Goal: Transaction & Acquisition: Subscribe to service/newsletter

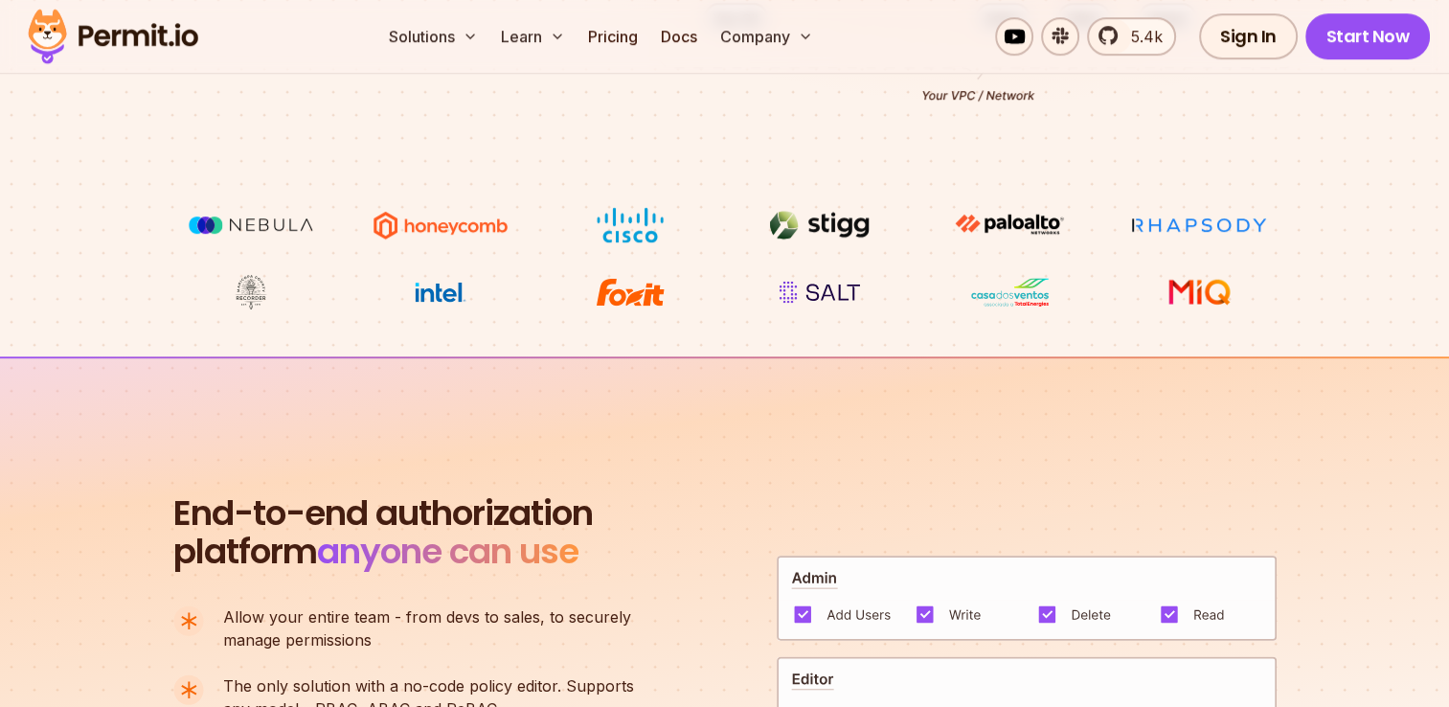
scroll to position [1245, 0]
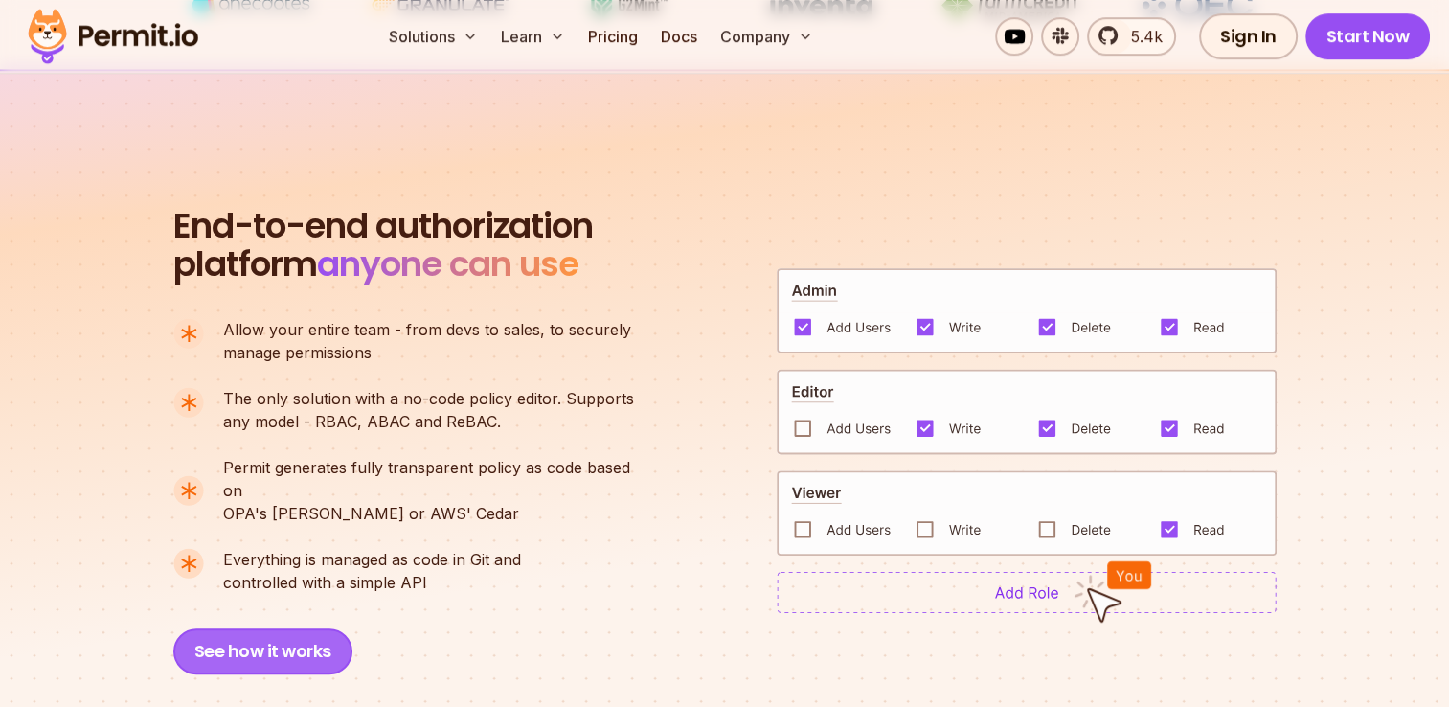
click at [266, 628] on button "See how it works" at bounding box center [262, 651] width 179 height 46
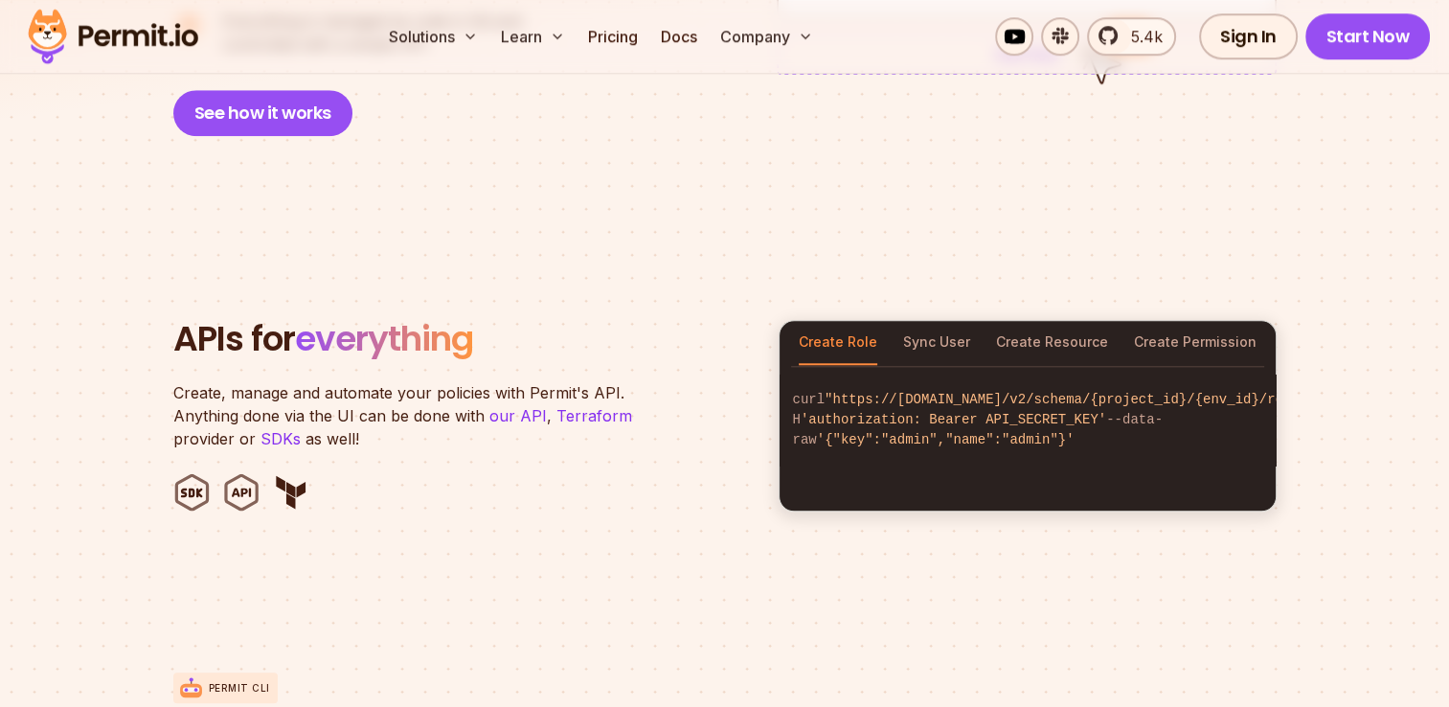
scroll to position [1915, 0]
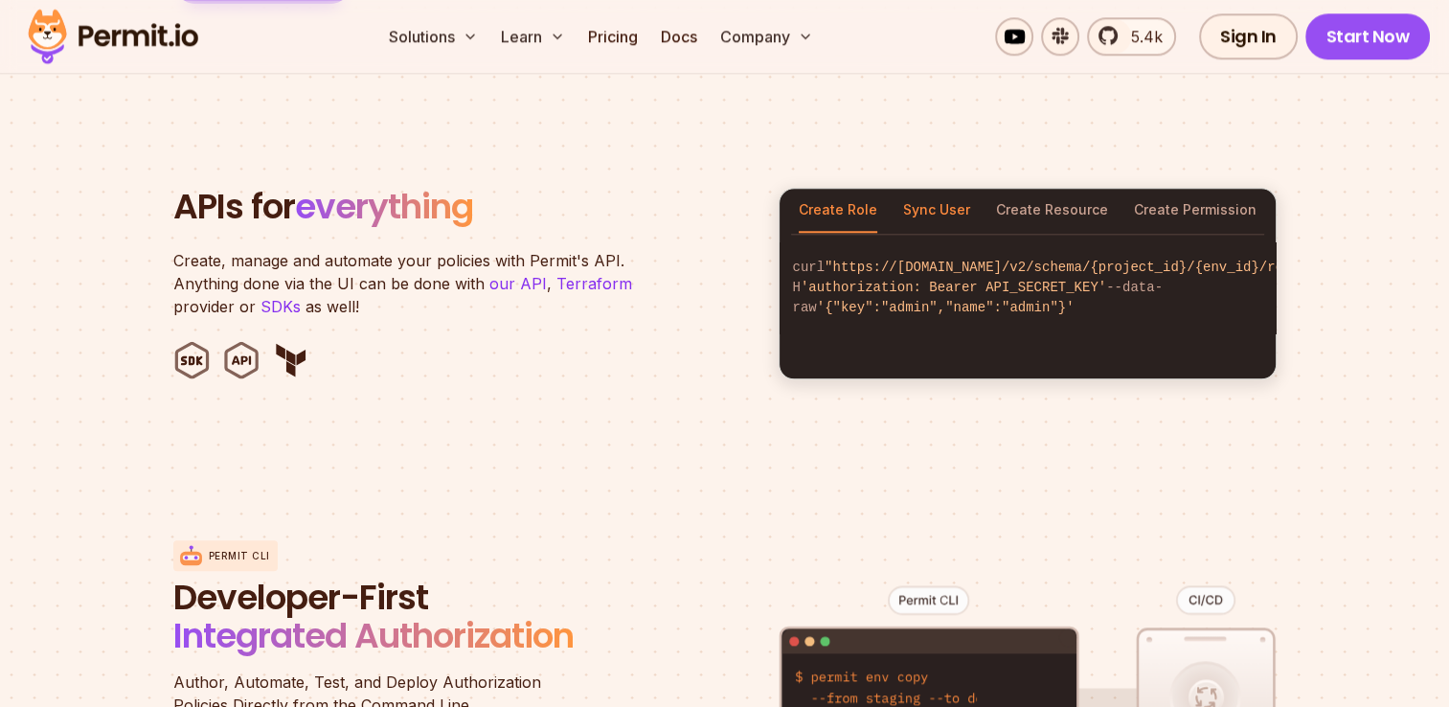
click at [929, 189] on button "Sync User" at bounding box center [936, 211] width 67 height 44
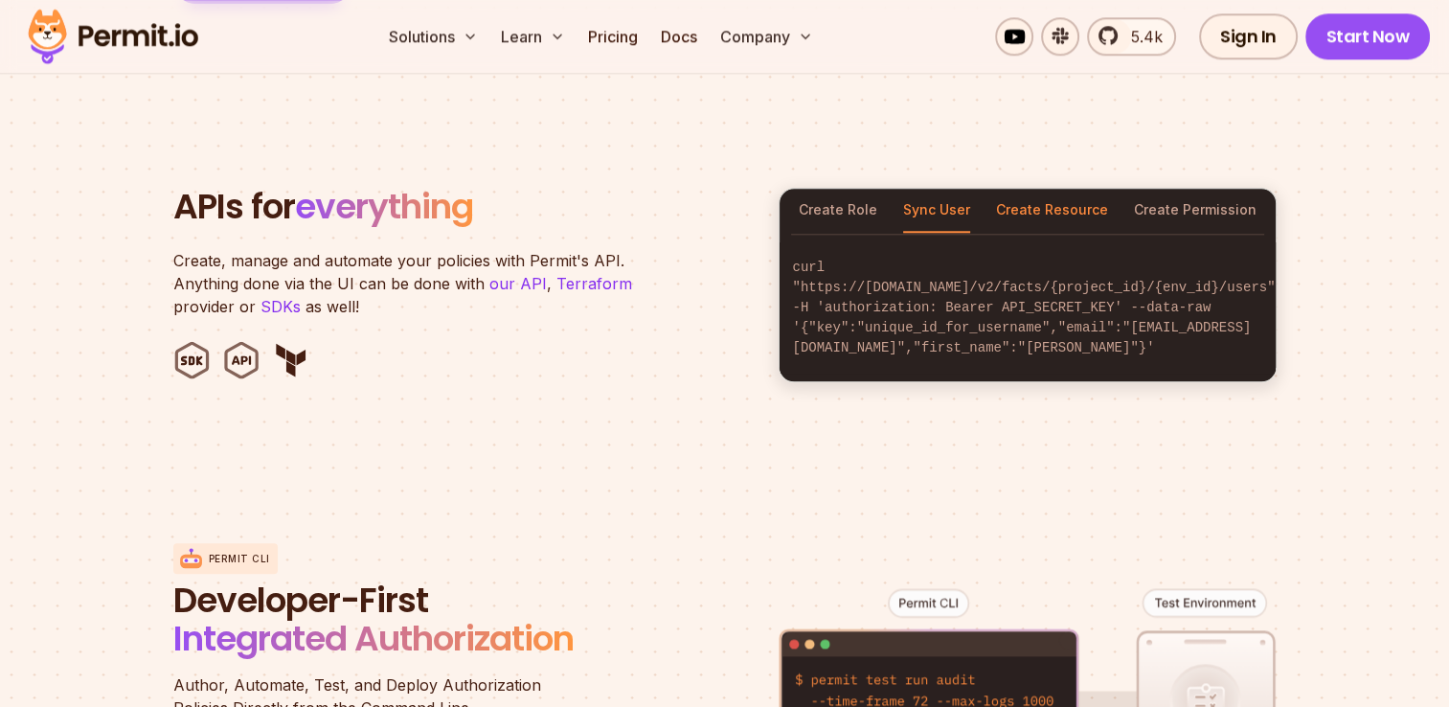
click at [1097, 189] on button "Create Resource" at bounding box center [1052, 211] width 112 height 44
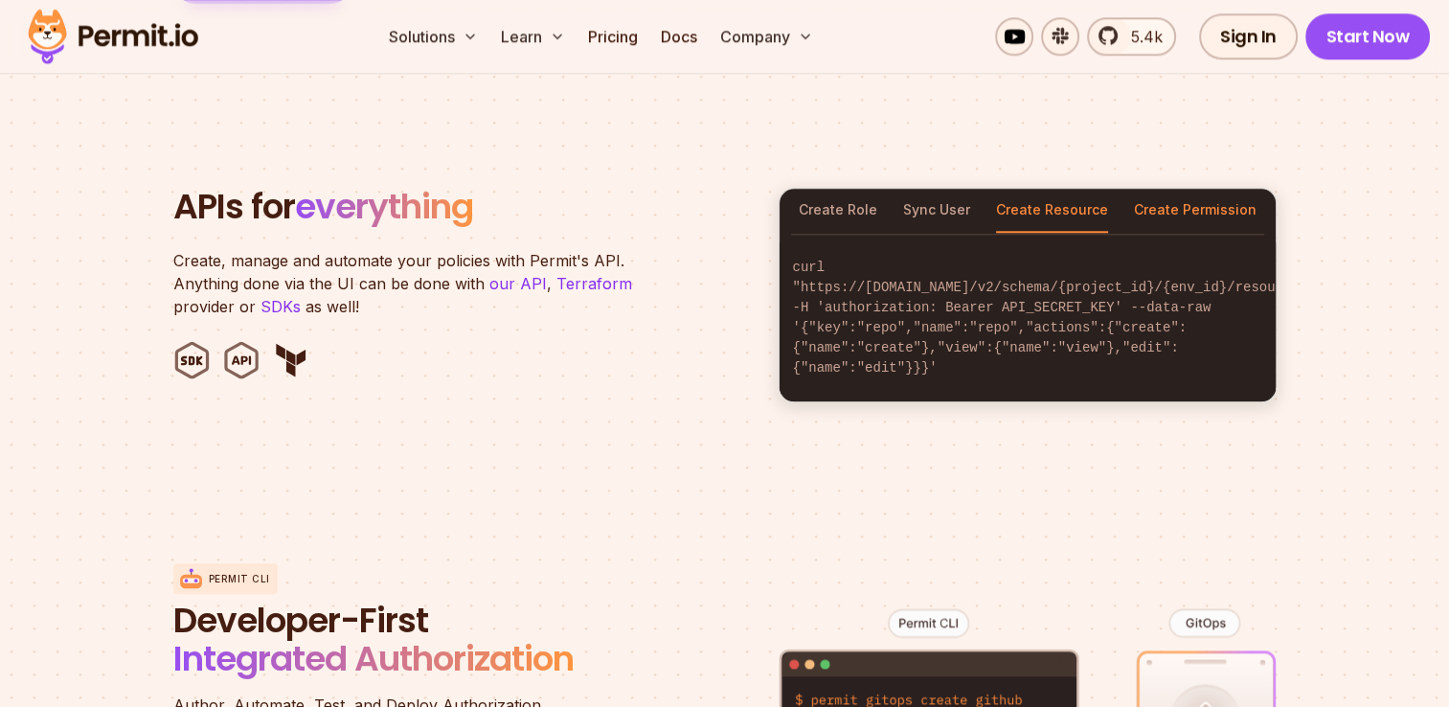
click at [1215, 195] on button "Create Permission" at bounding box center [1195, 211] width 123 height 44
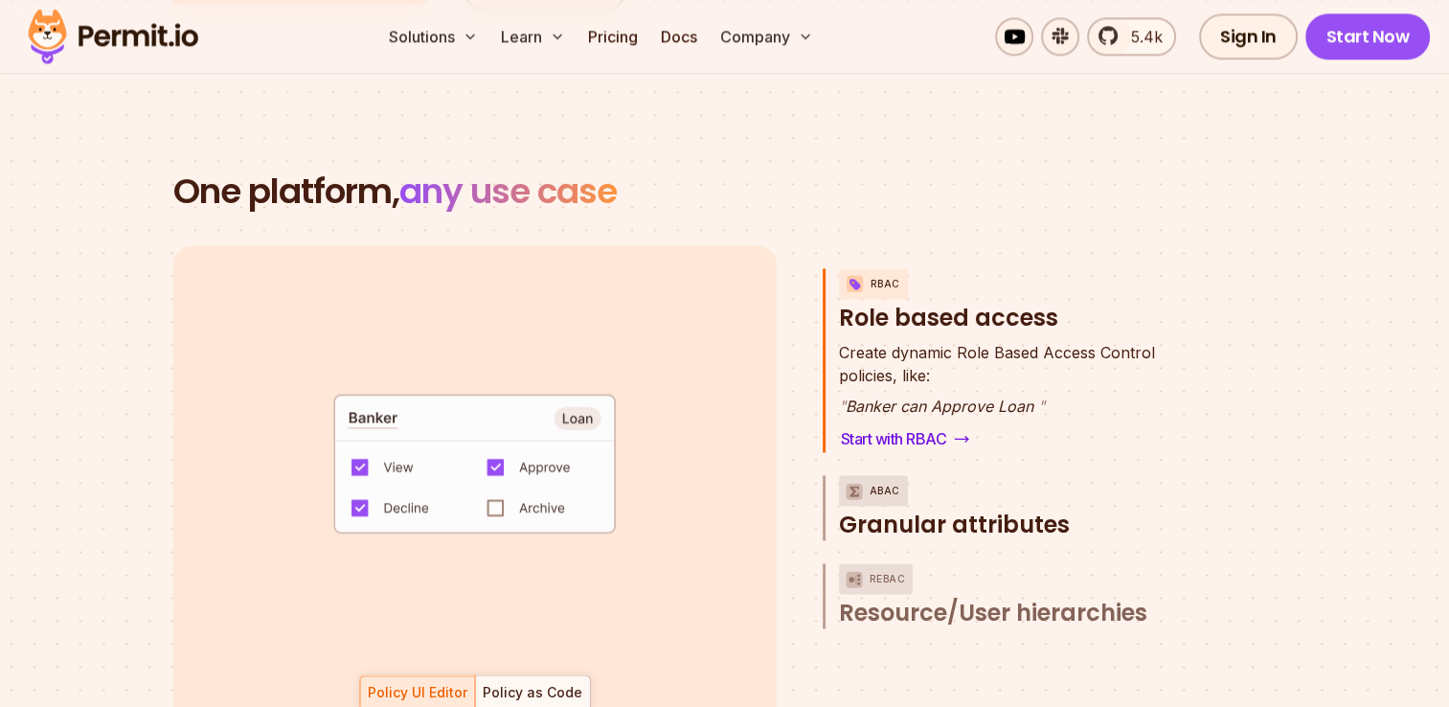
scroll to position [2777, 0]
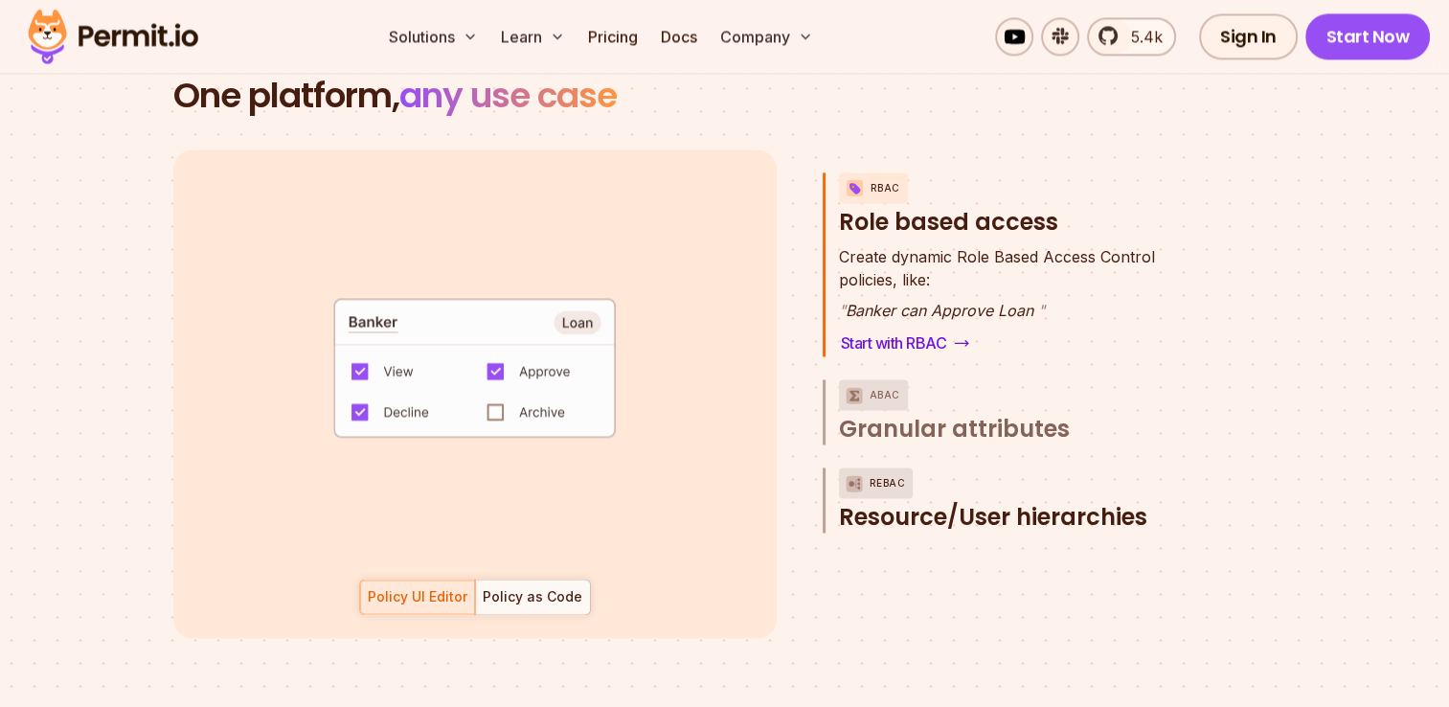
click at [874, 467] on p "ReBAC" at bounding box center [888, 482] width 36 height 31
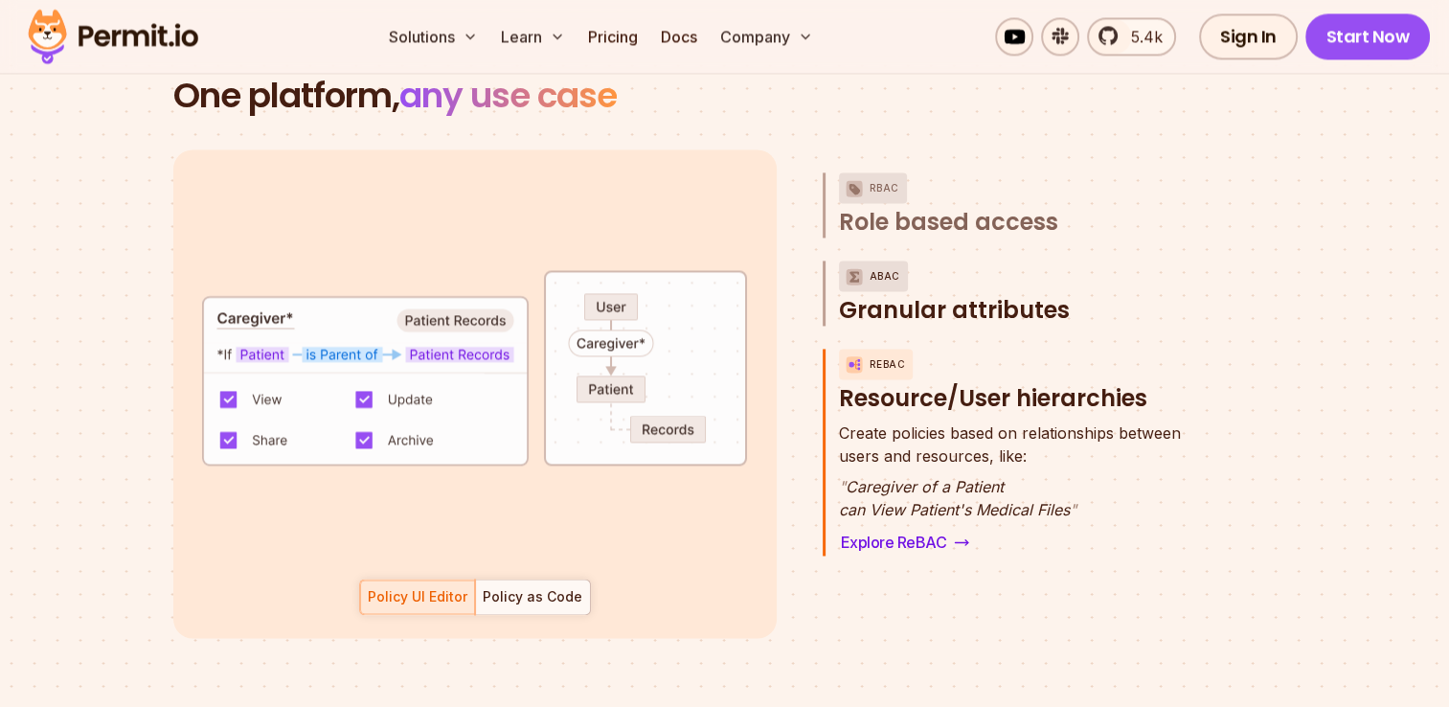
click at [900, 261] on div "ABAC" at bounding box center [873, 276] width 69 height 31
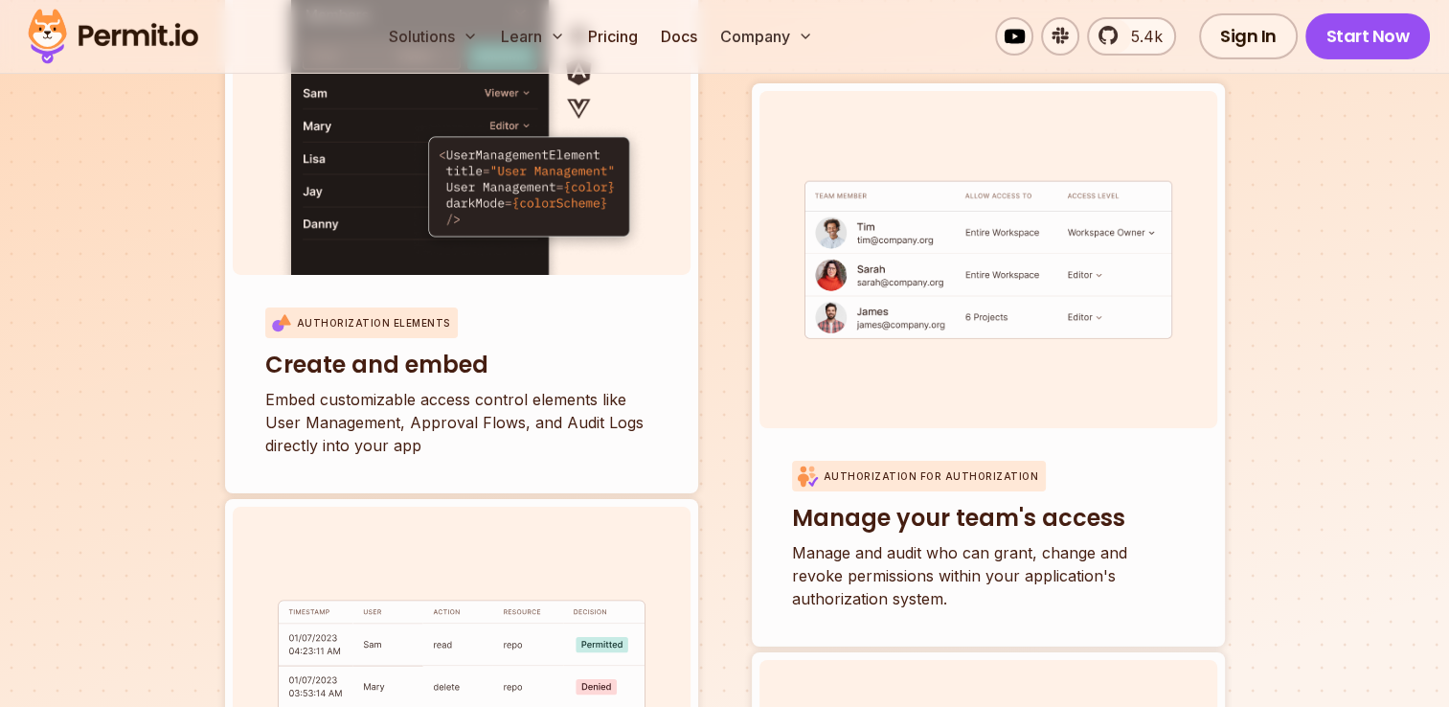
scroll to position [6704, 0]
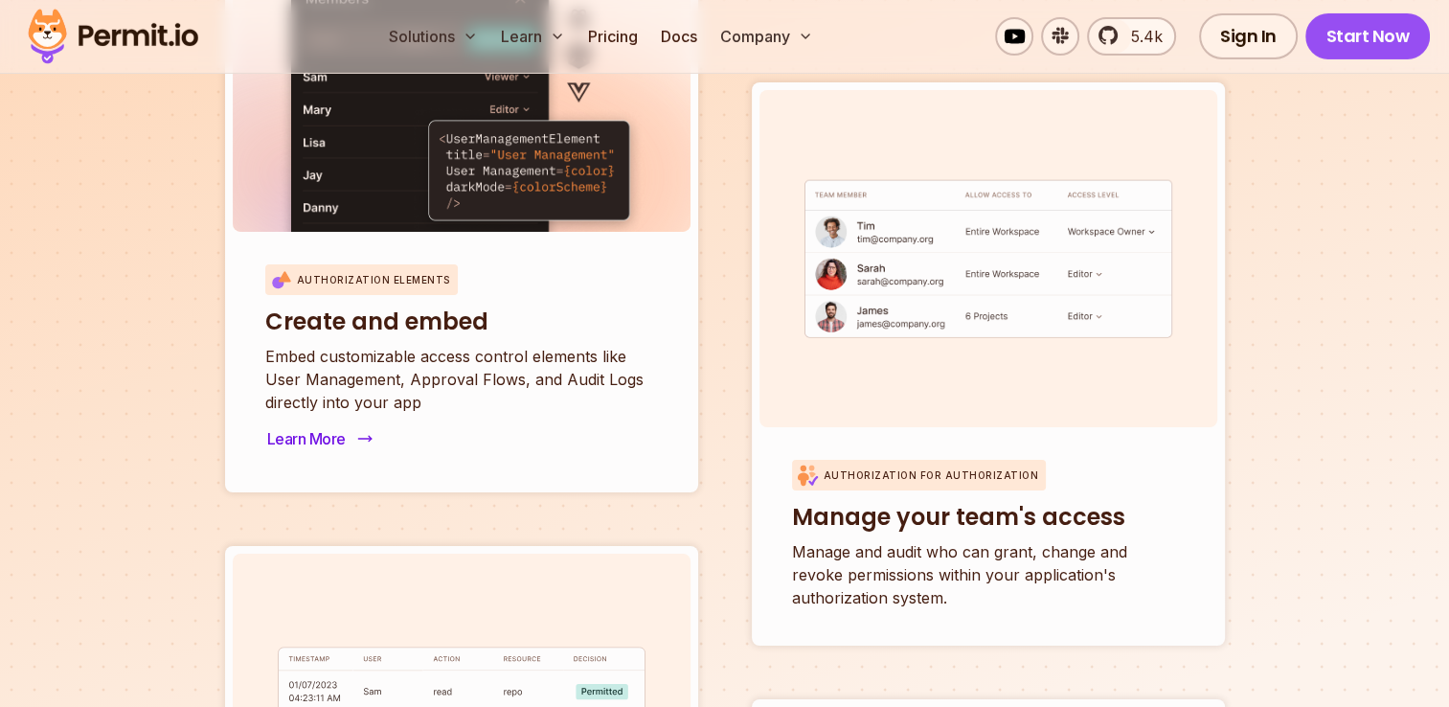
click at [282, 425] on button "Learn More" at bounding box center [317, 438] width 105 height 27
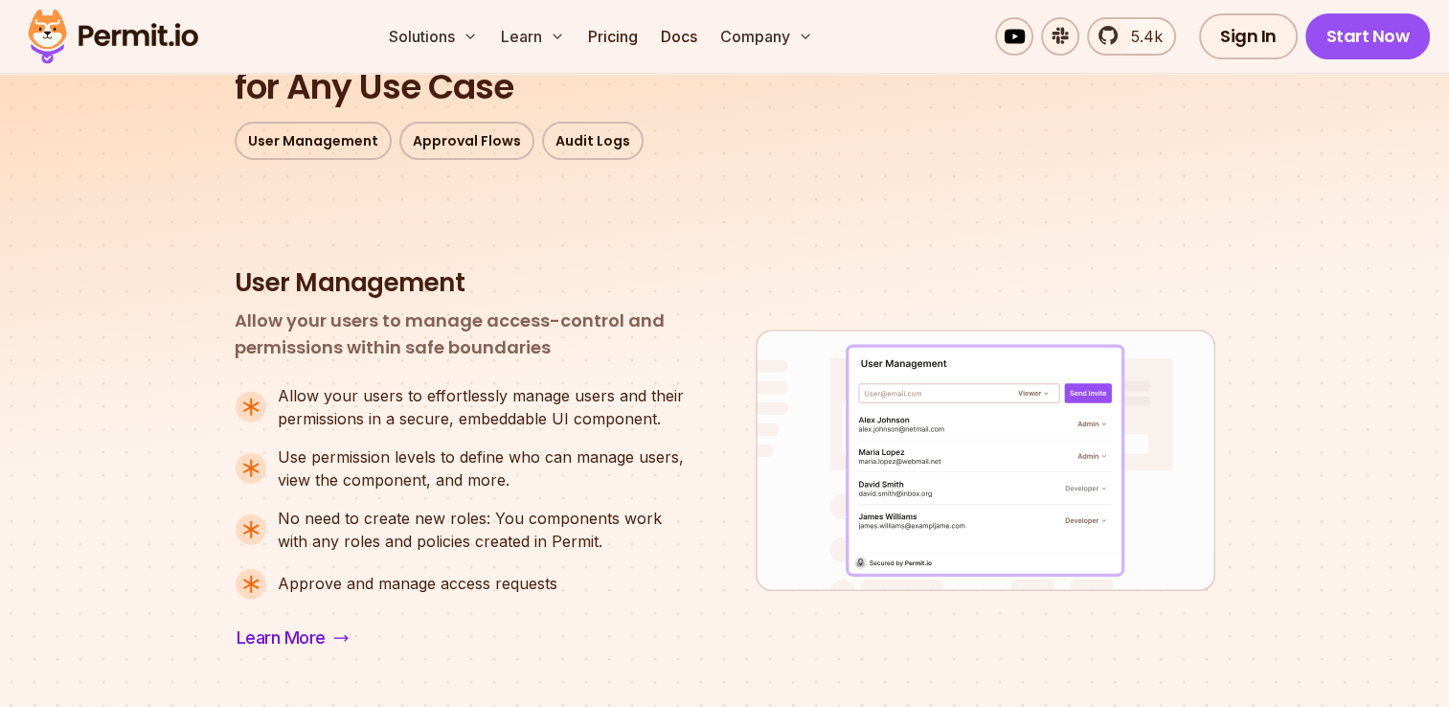
scroll to position [670, 0]
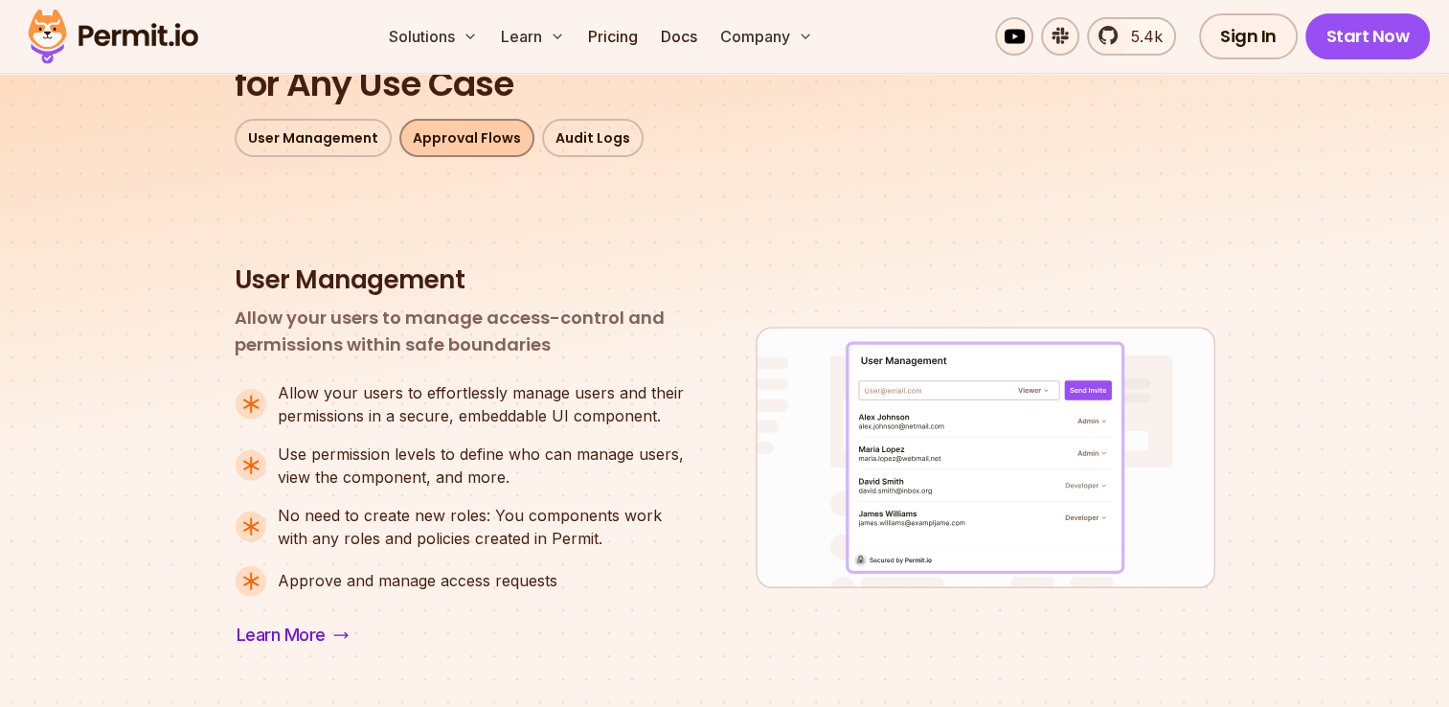
click at [461, 136] on link "Approval Flows" at bounding box center [466, 138] width 135 height 38
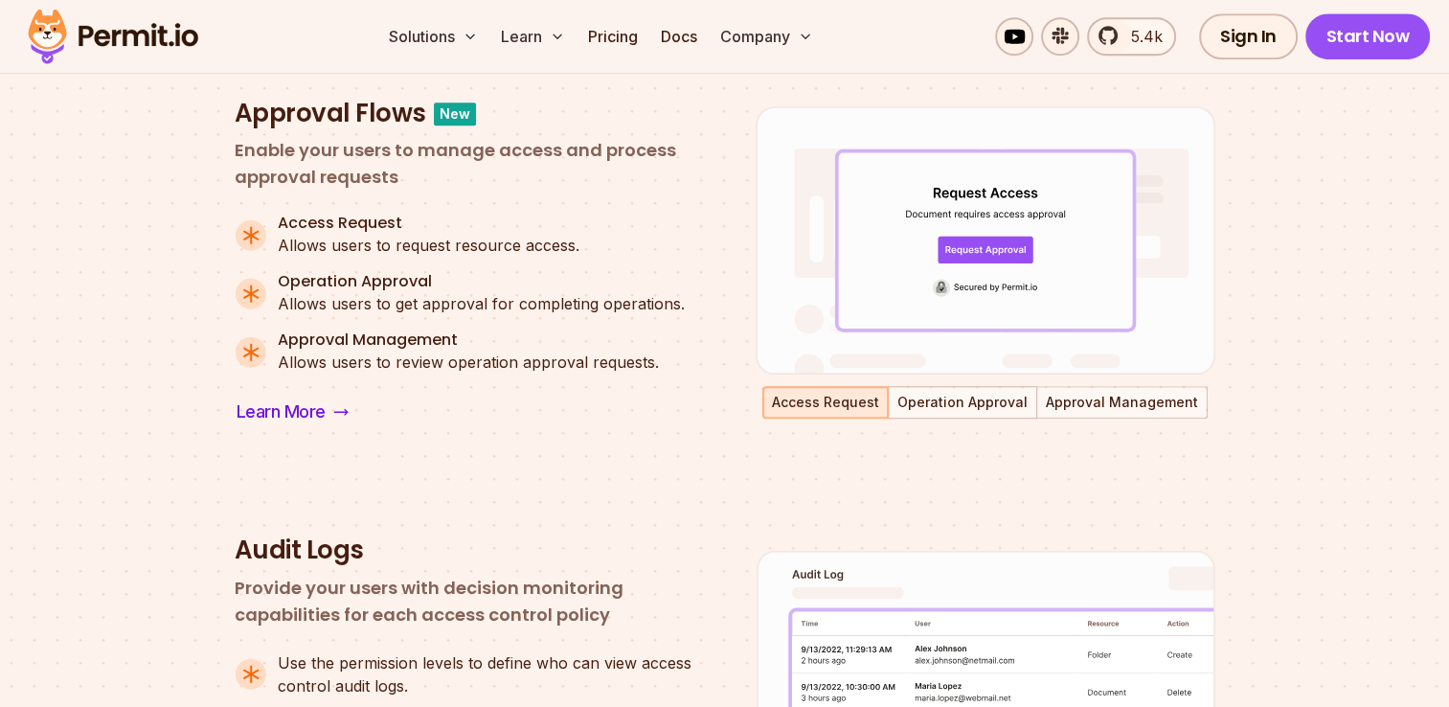
scroll to position [1333, 0]
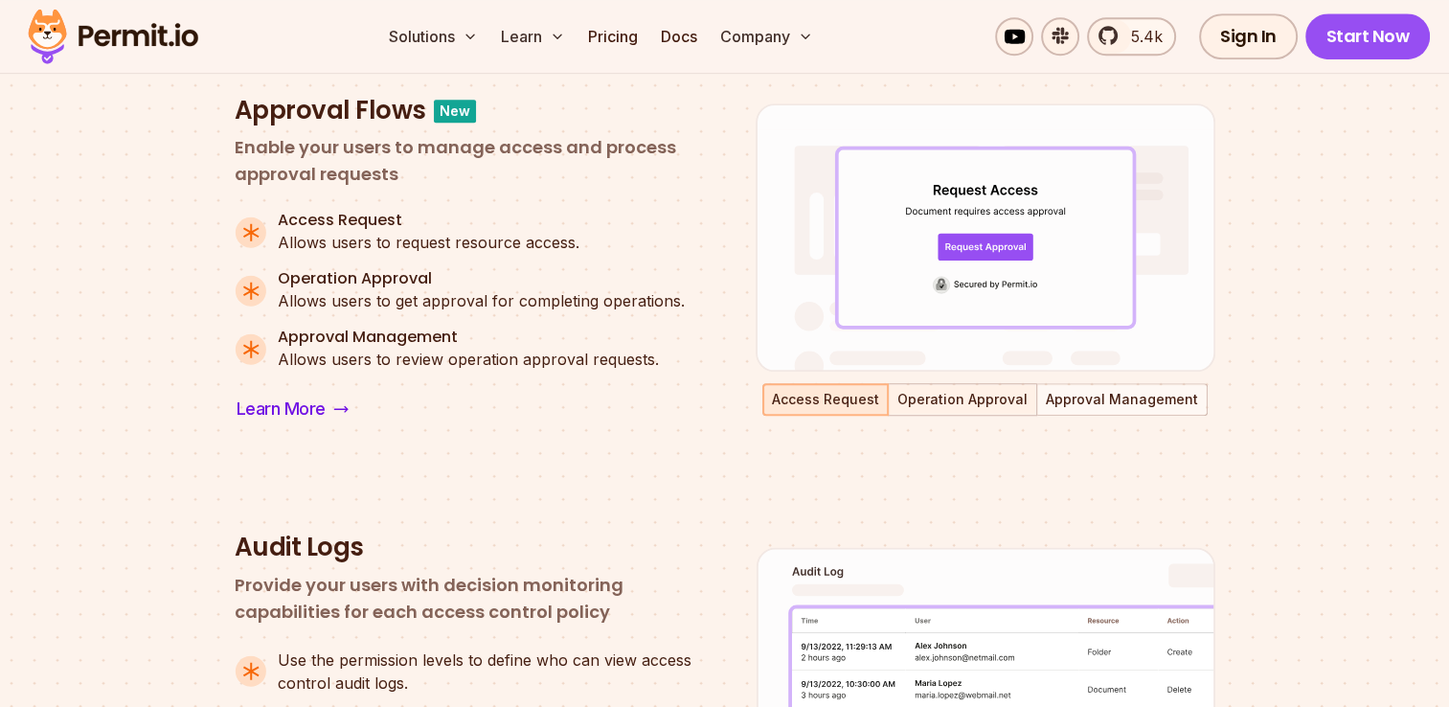
click at [944, 388] on button "Operation Approval" at bounding box center [963, 399] width 146 height 29
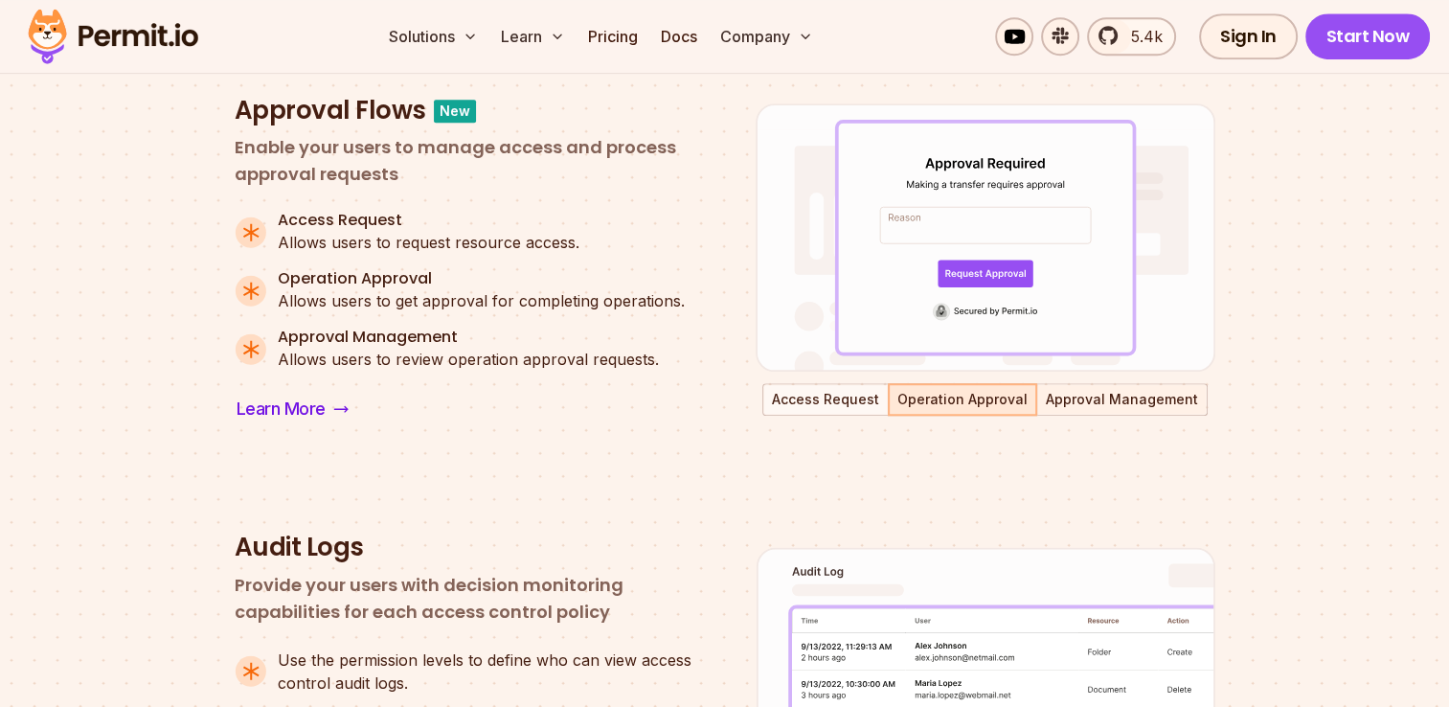
click at [1111, 390] on button "Approval Management" at bounding box center [1122, 399] width 168 height 29
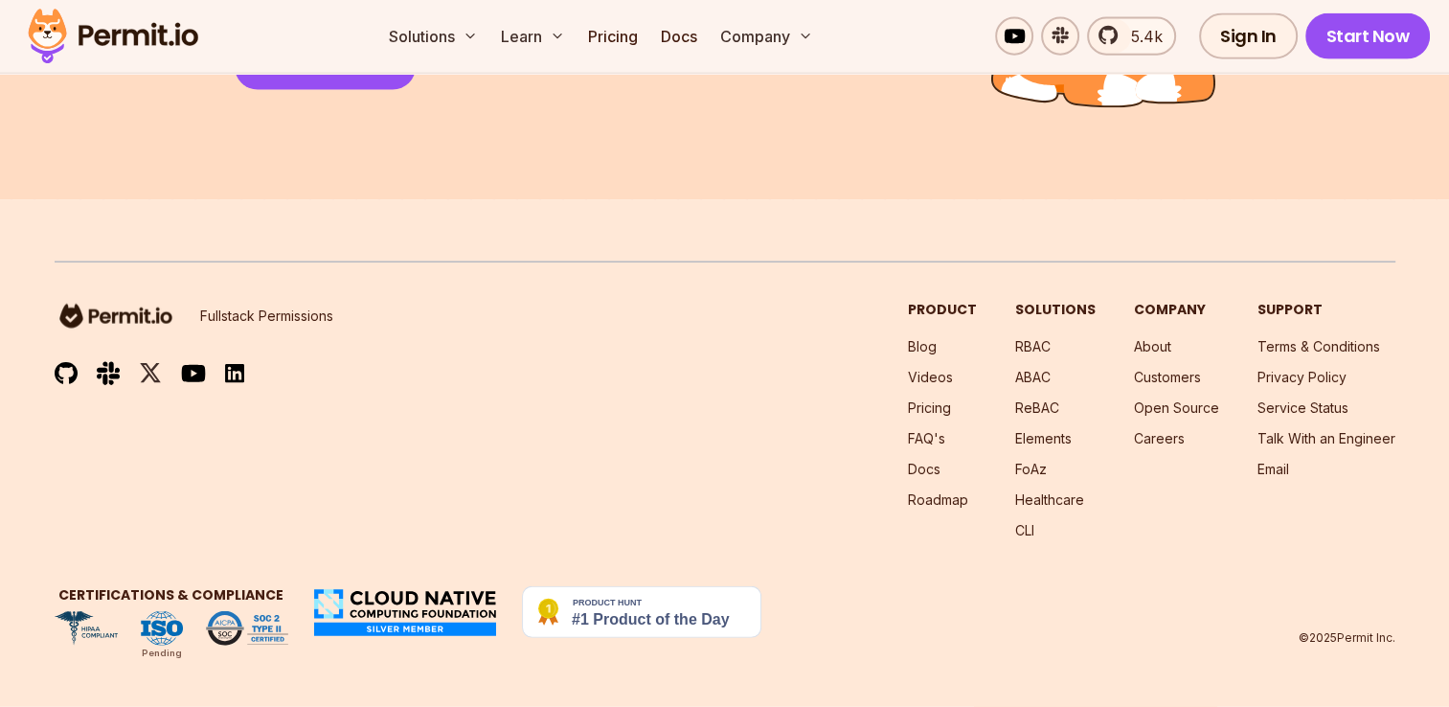
scroll to position [4520, 0]
click at [951, 409] on link "Pricing" at bounding box center [929, 407] width 43 height 16
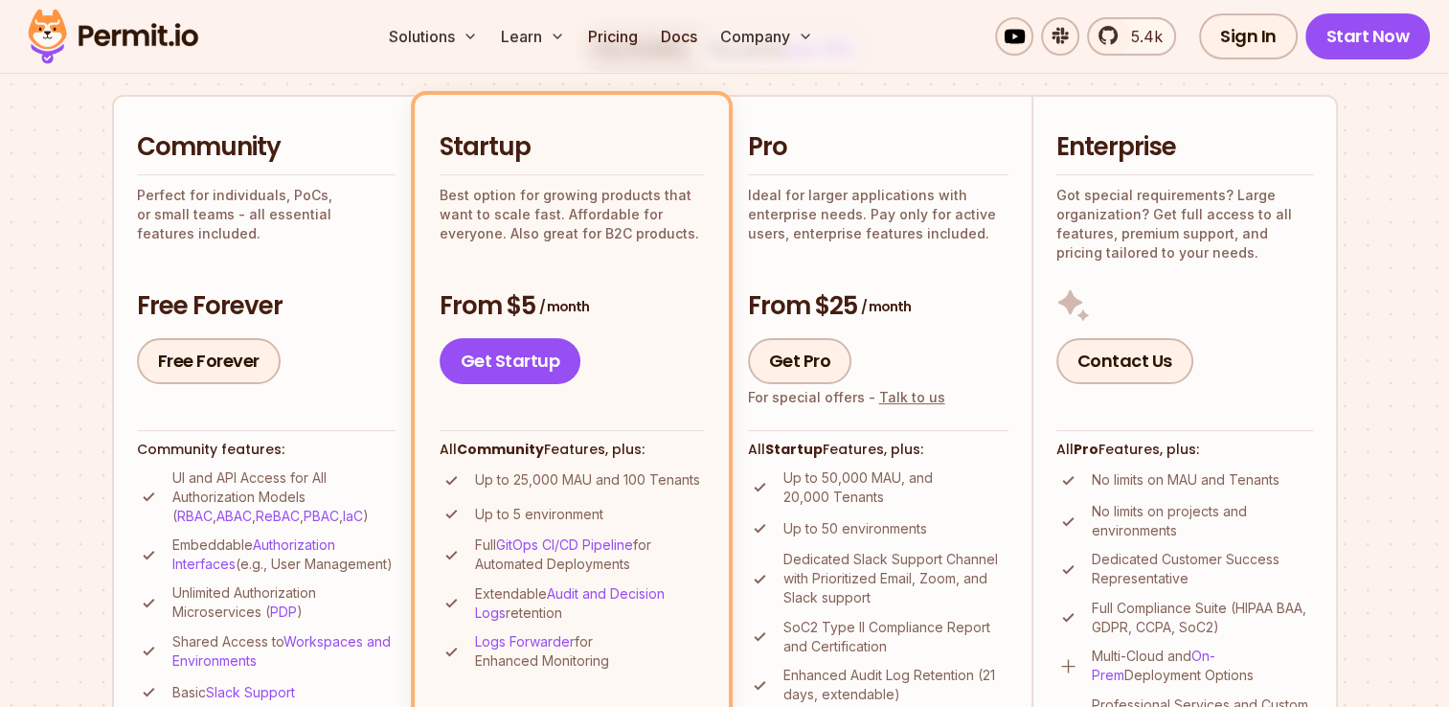
scroll to position [383, 0]
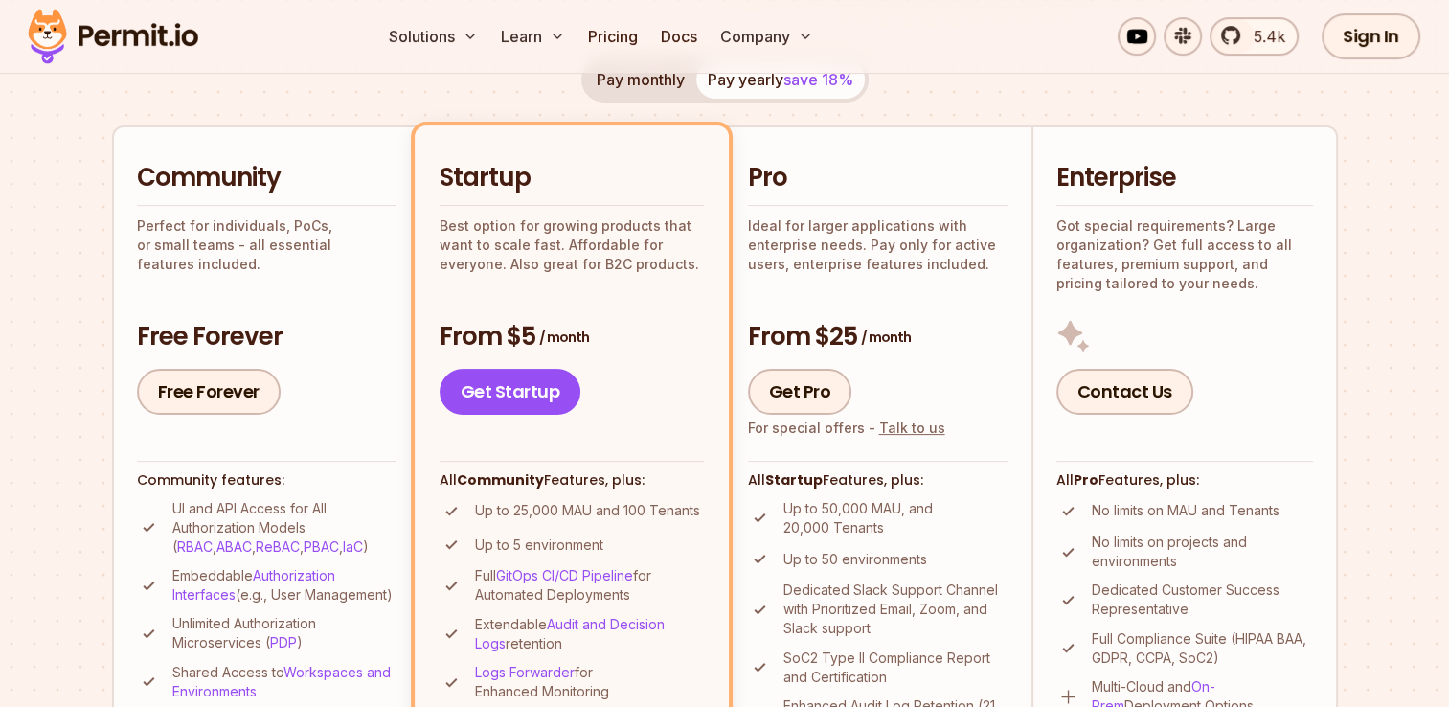
click at [231, 230] on p "Perfect for individuals, PoCs, or small teams - all essential features included." at bounding box center [266, 244] width 259 height 57
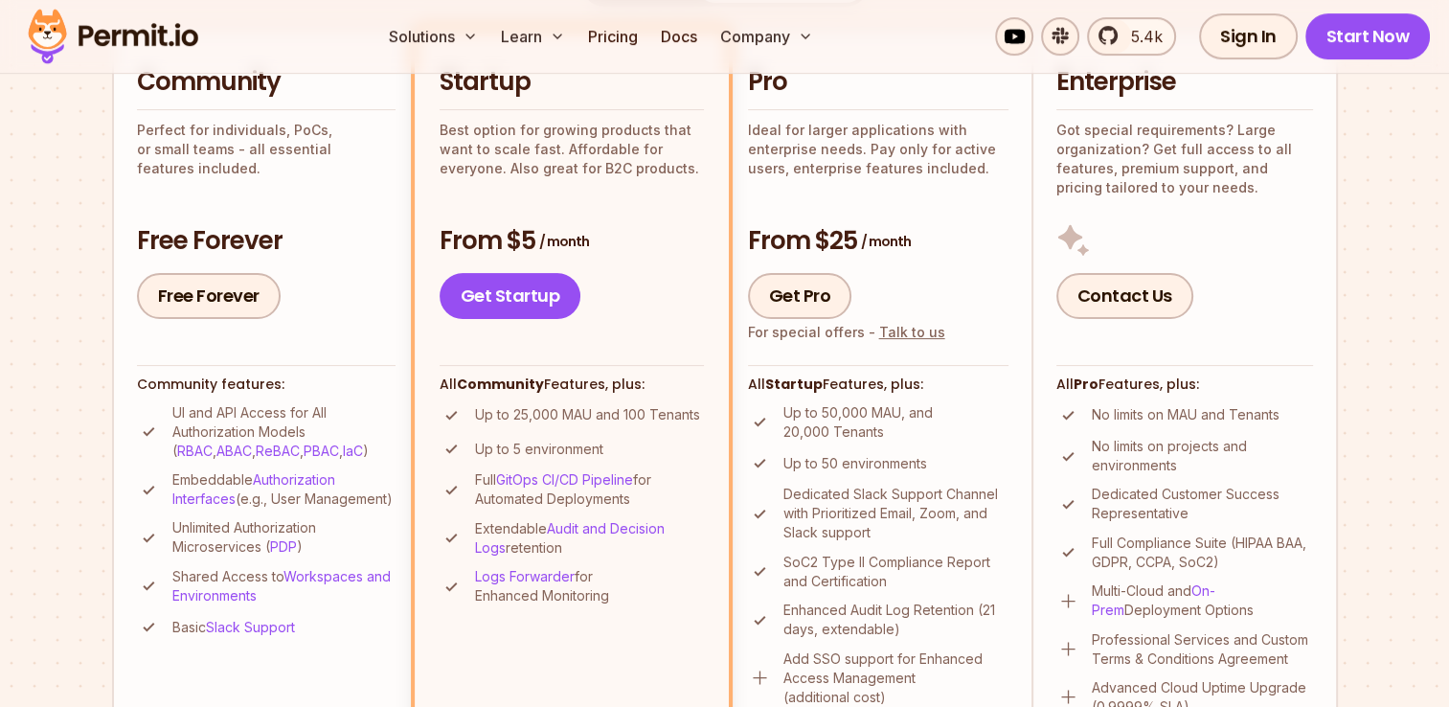
scroll to position [575, 0]
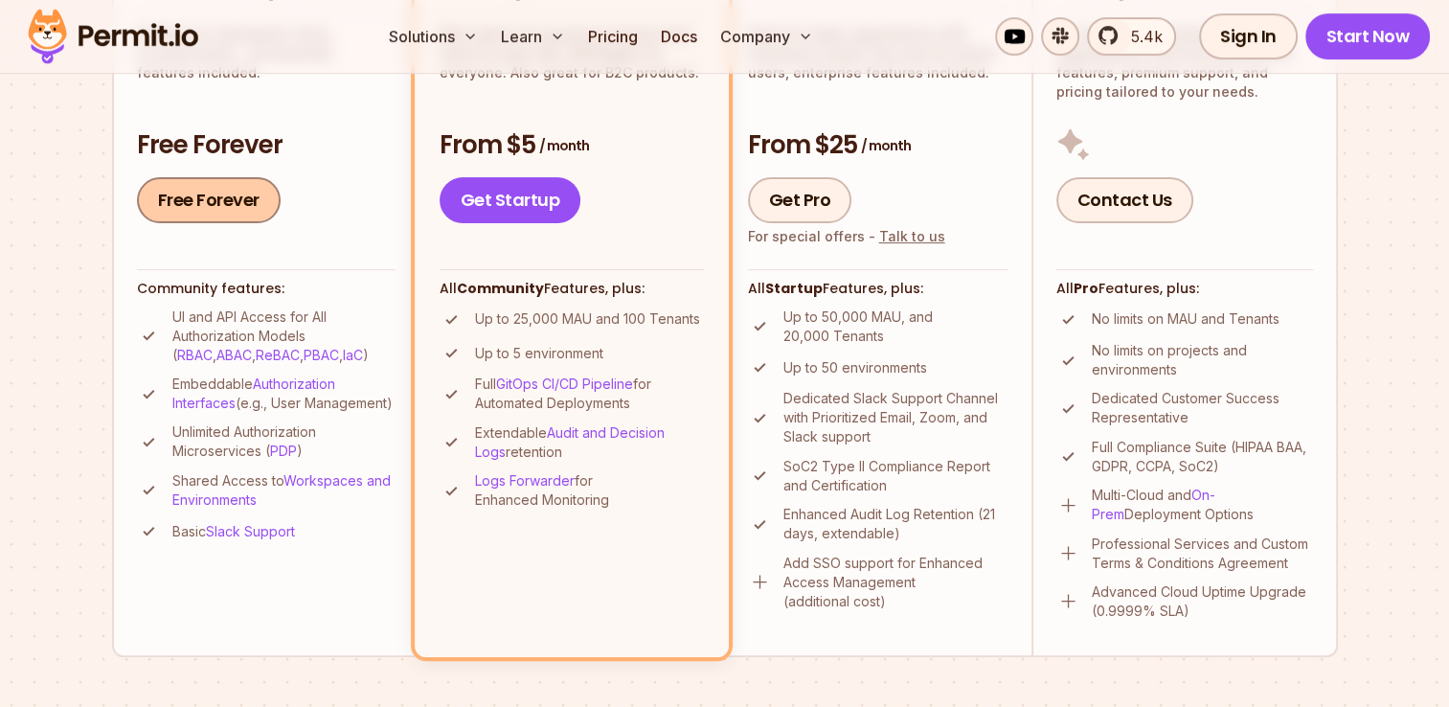
click at [191, 197] on link "Free Forever" at bounding box center [209, 200] width 144 height 46
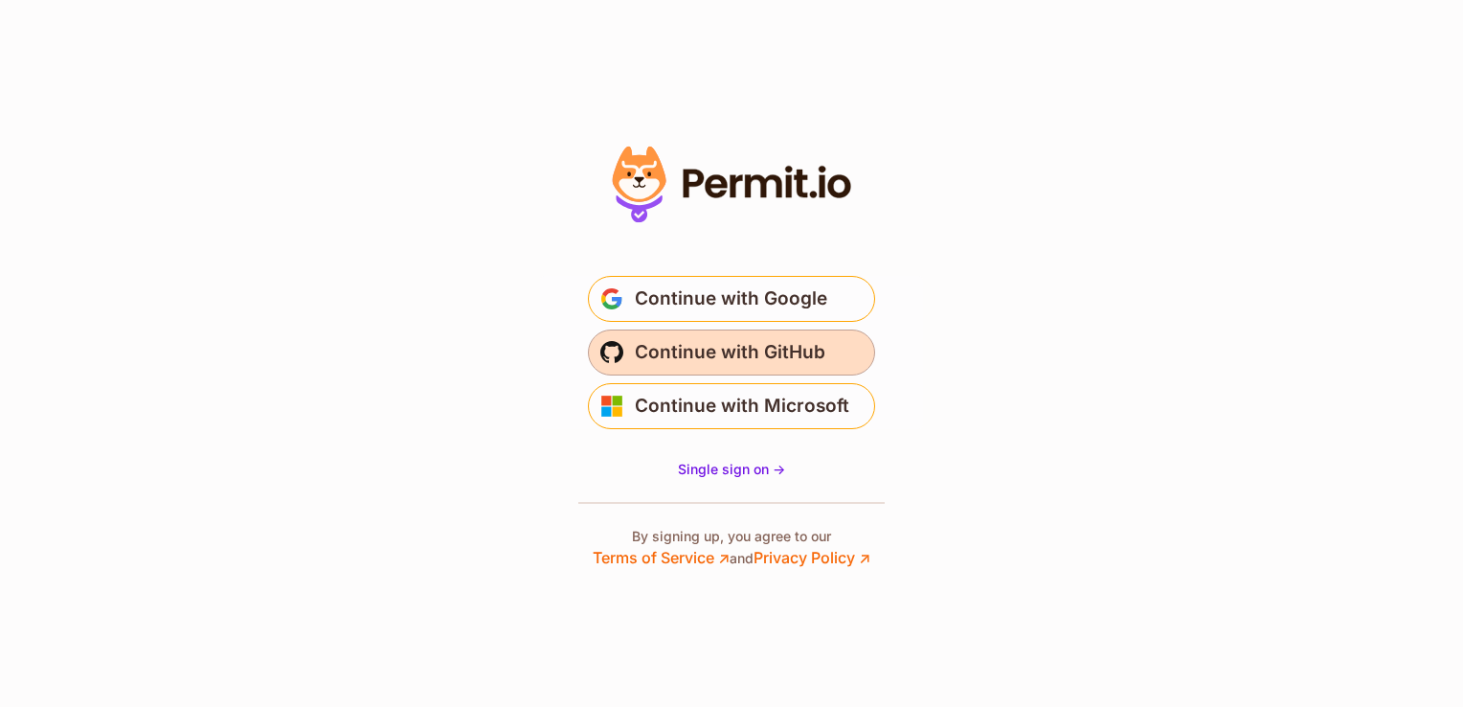
click at [659, 359] on span "Continue with GitHub" at bounding box center [730, 352] width 191 height 31
